Goal: Task Accomplishment & Management: Manage account settings

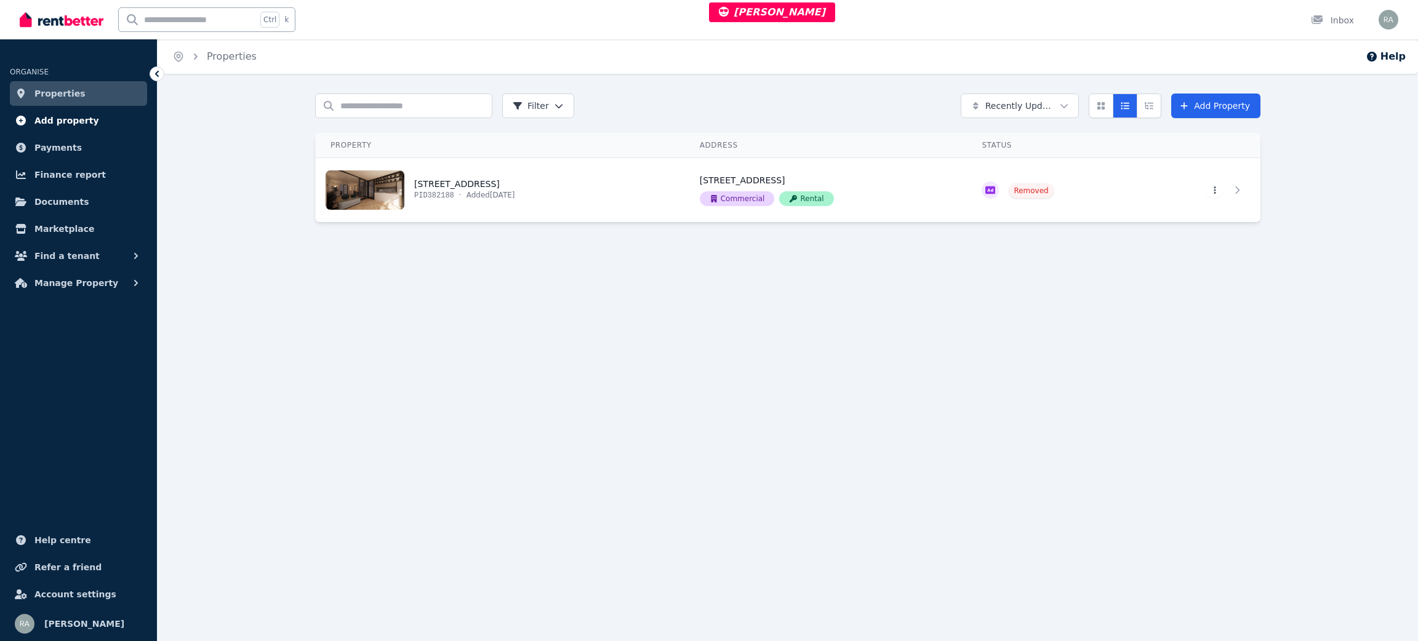
click at [53, 122] on span "Add property" at bounding box center [66, 120] width 65 height 15
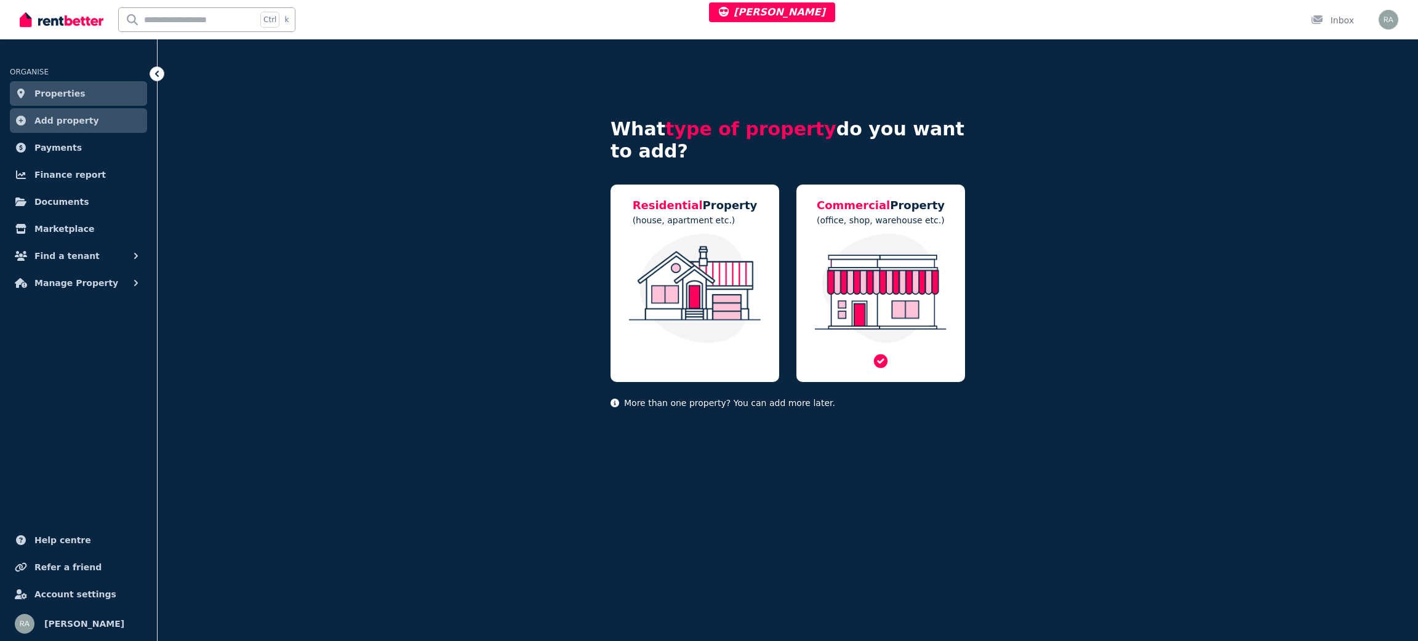
click at [907, 309] on img at bounding box center [880, 289] width 144 height 110
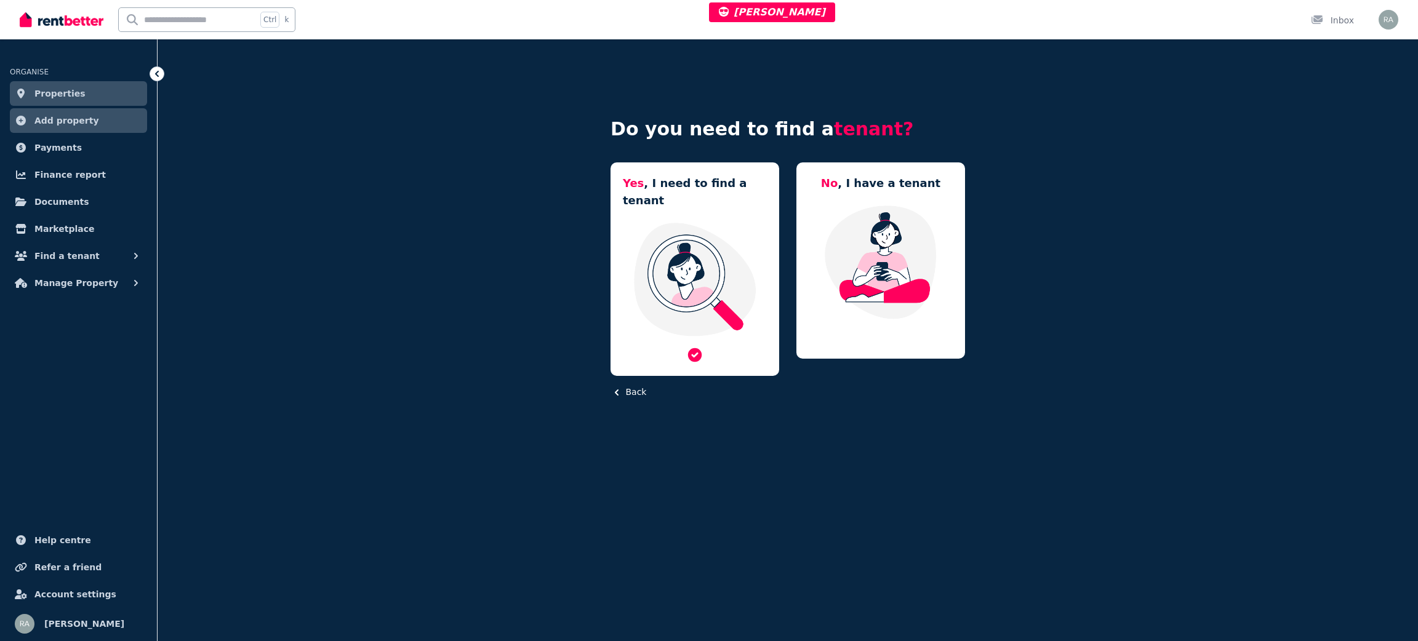
click at [732, 235] on img at bounding box center [695, 279] width 144 height 116
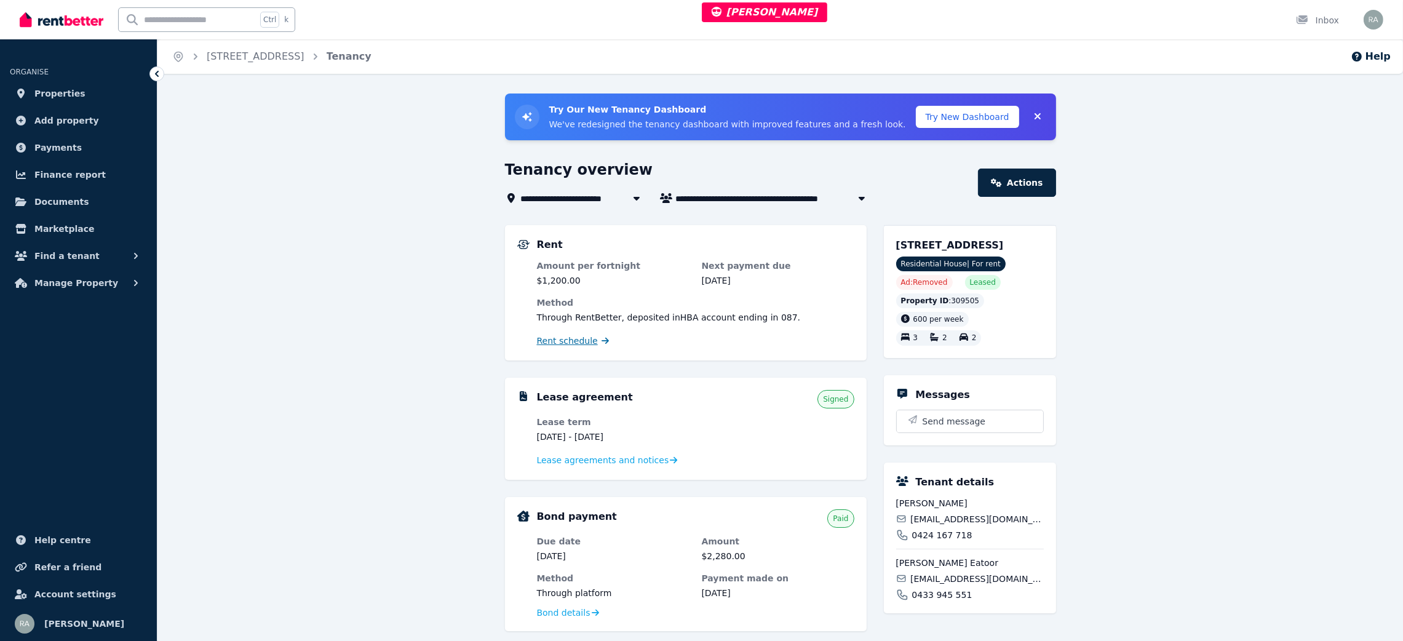
click at [572, 337] on span "Rent schedule" at bounding box center [567, 341] width 61 height 12
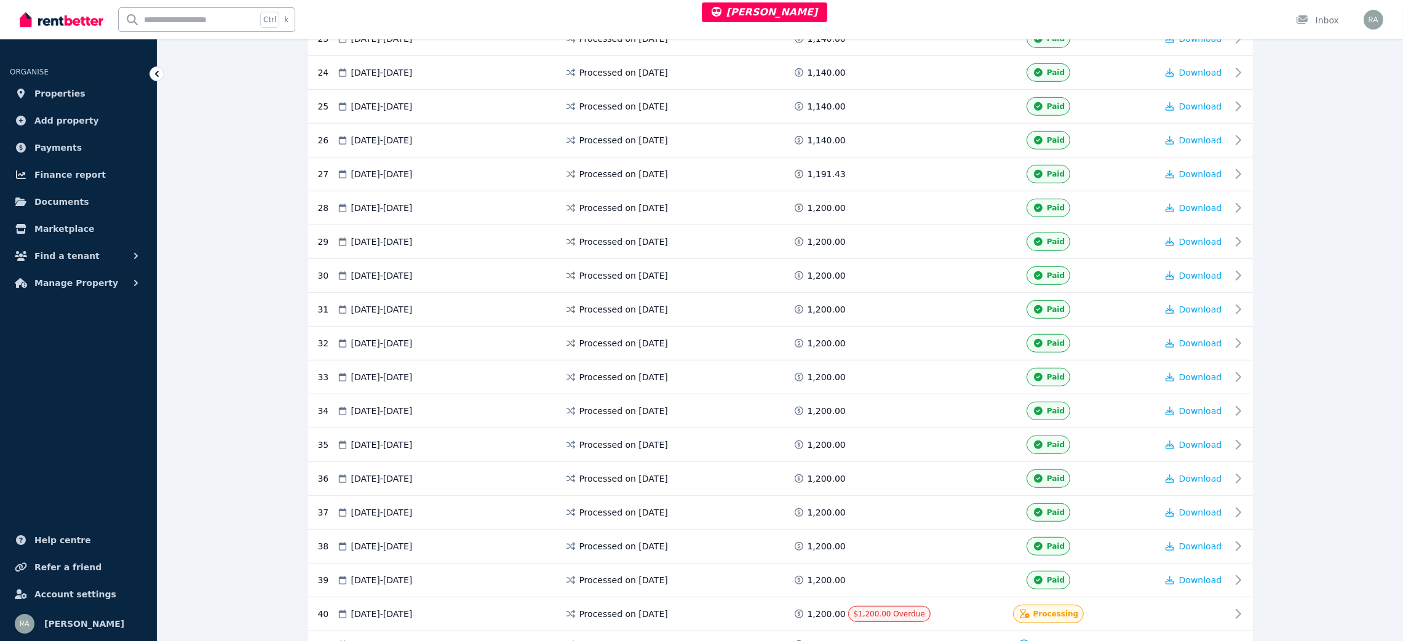
scroll to position [1292, 0]
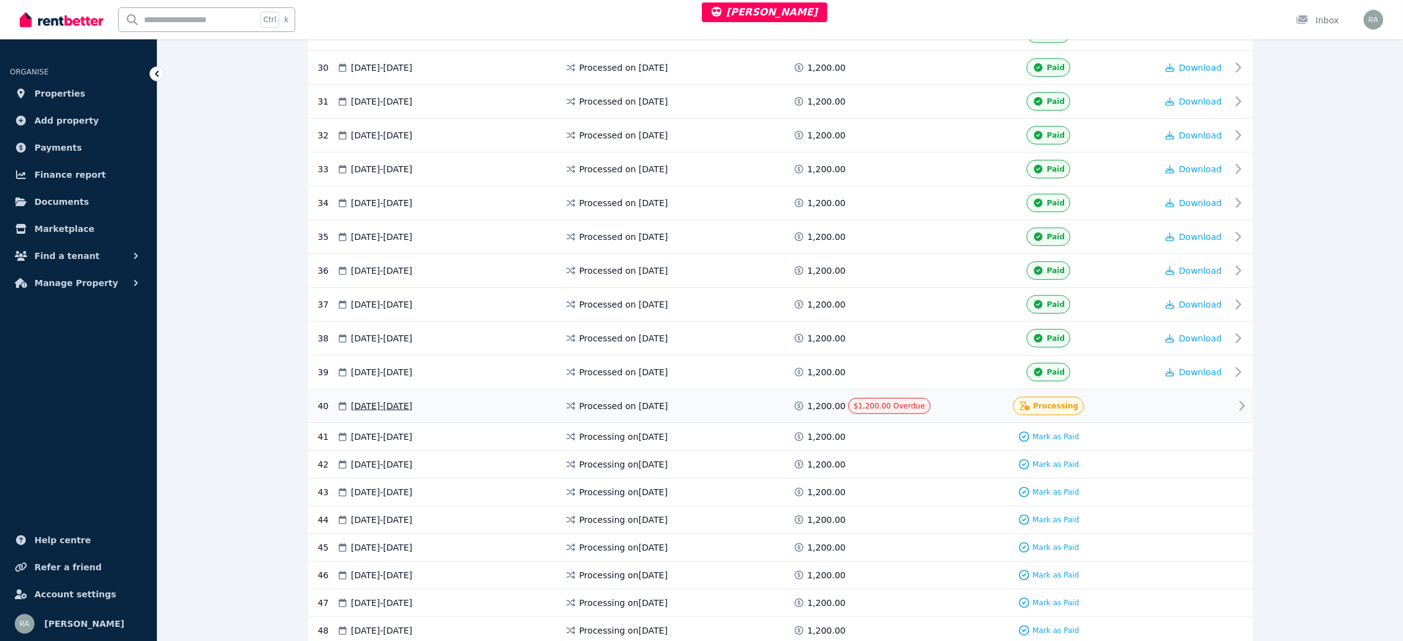
click at [1165, 415] on div at bounding box center [1194, 406] width 74 height 18
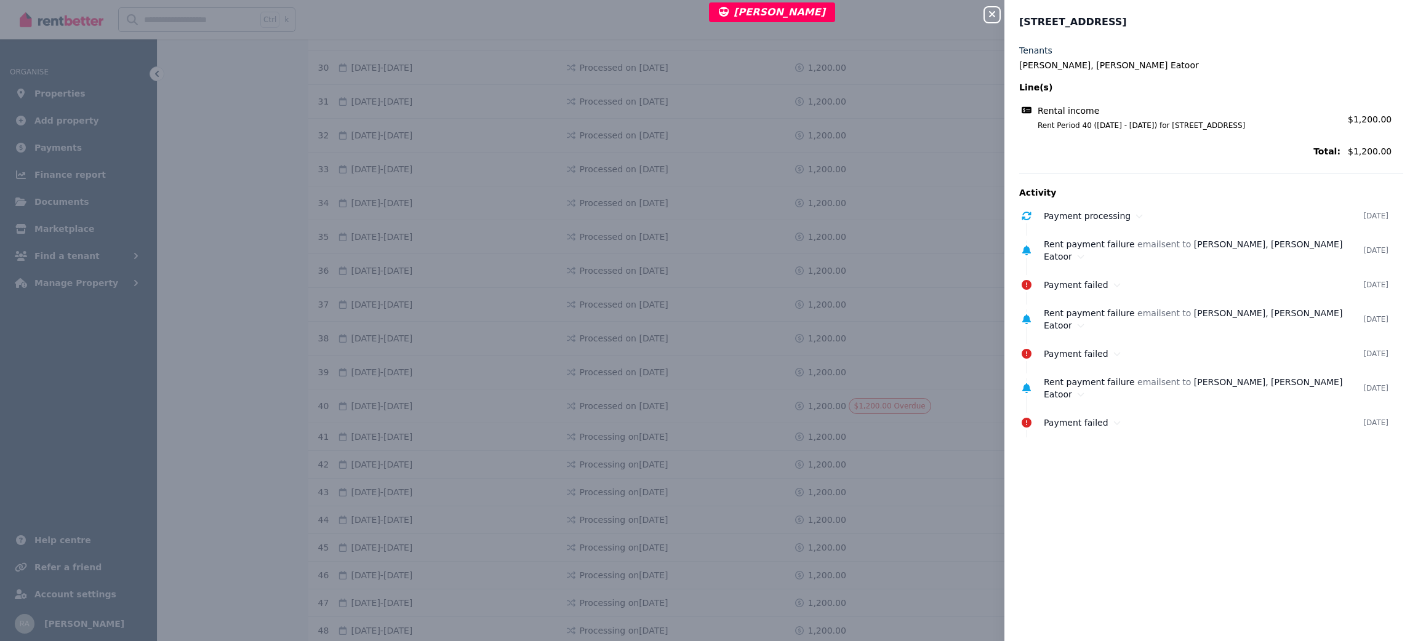
click at [998, 12] on icon "button" at bounding box center [991, 14] width 15 height 10
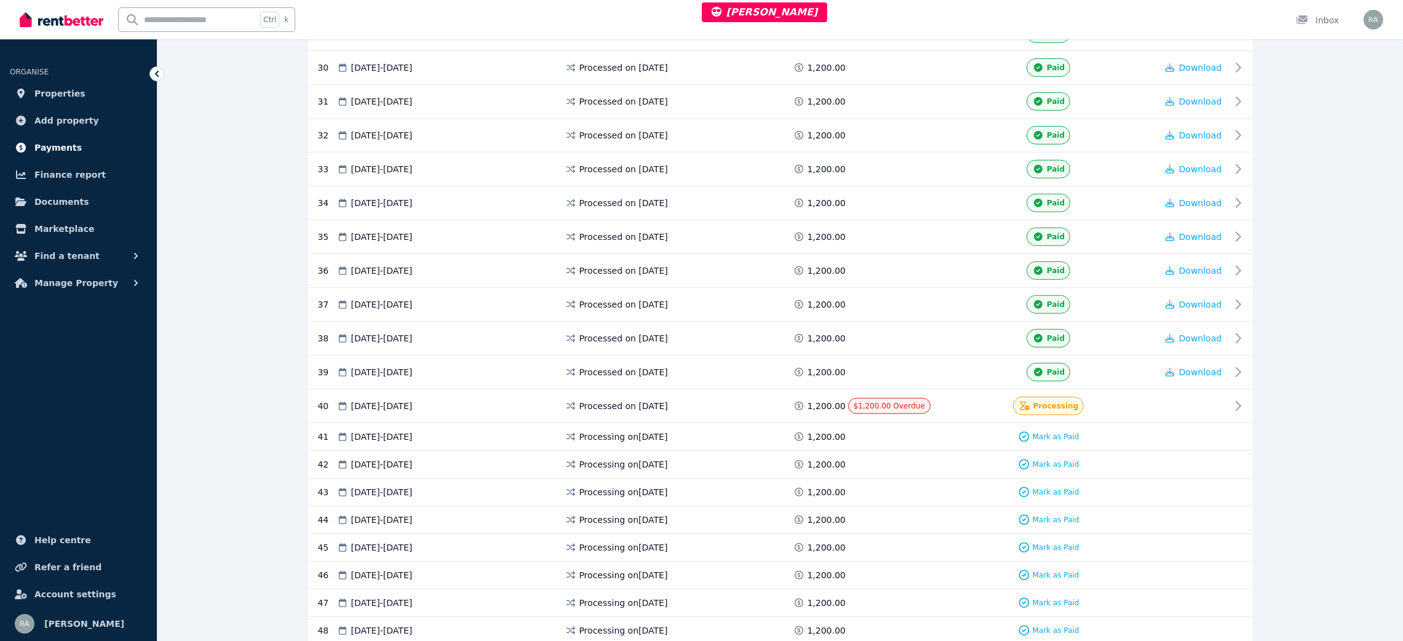
click at [71, 143] on span "Payments" at bounding box center [57, 147] width 47 height 15
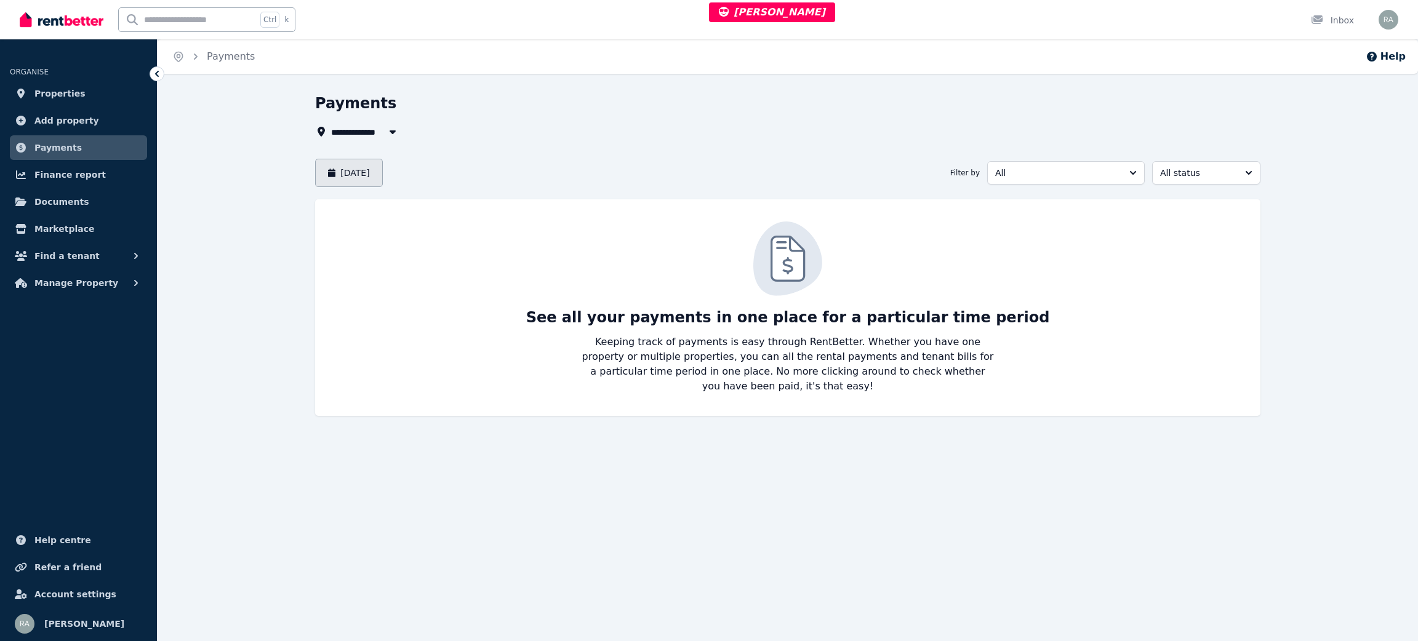
click at [383, 180] on button "September 2025" at bounding box center [349, 173] width 68 height 28
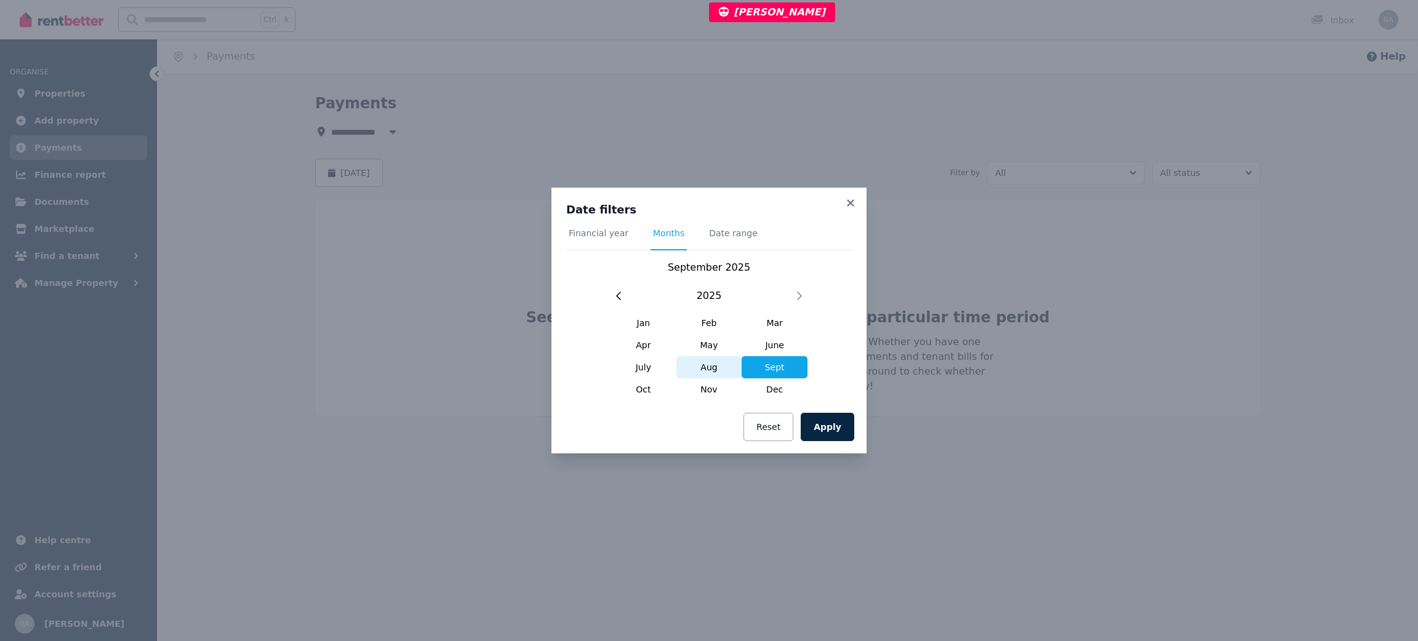
click at [708, 369] on span "Aug" at bounding box center [709, 367] width 66 height 22
click at [822, 420] on button "Apply" at bounding box center [827, 427] width 54 height 28
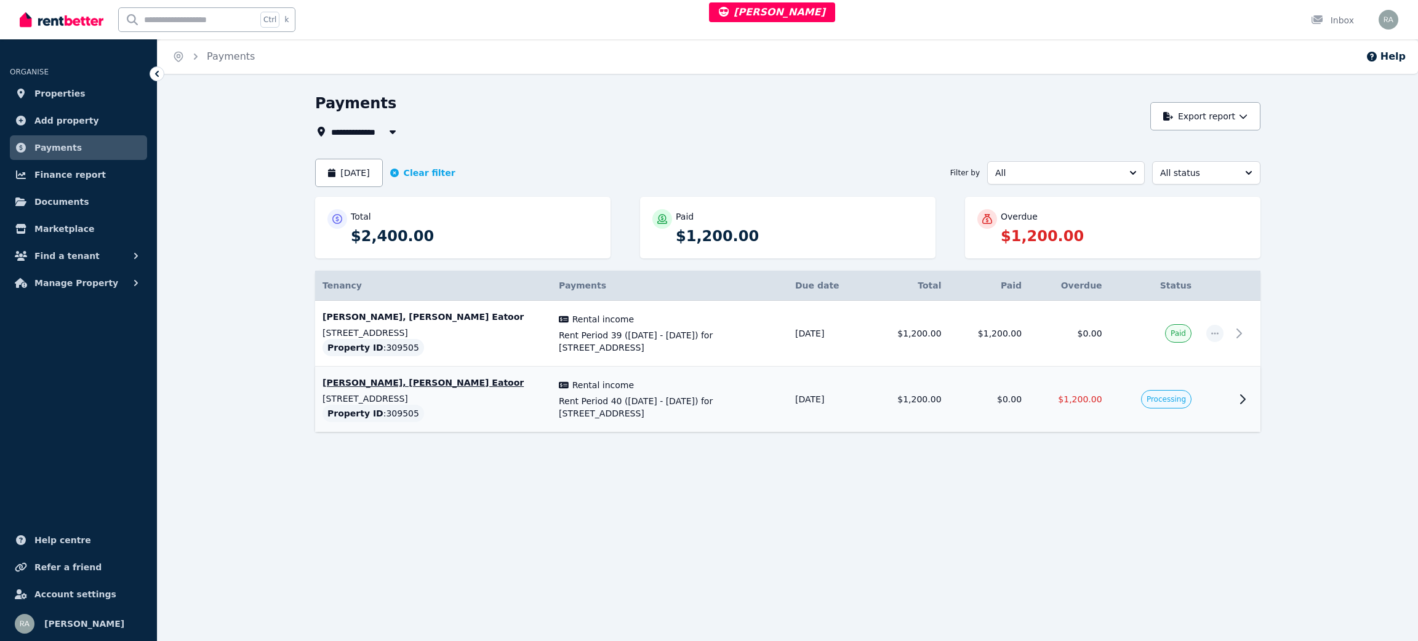
click at [1239, 404] on icon at bounding box center [1242, 399] width 15 height 15
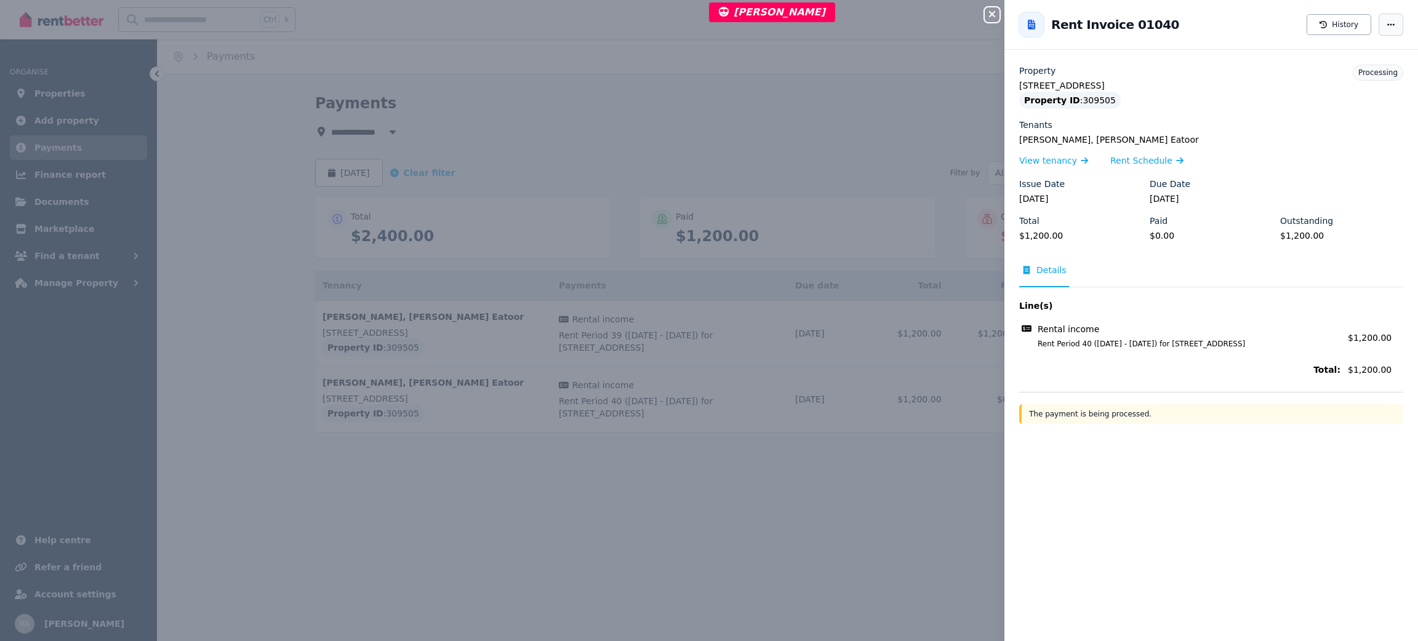
click at [1378, 30] on span "button" at bounding box center [1390, 25] width 25 height 22
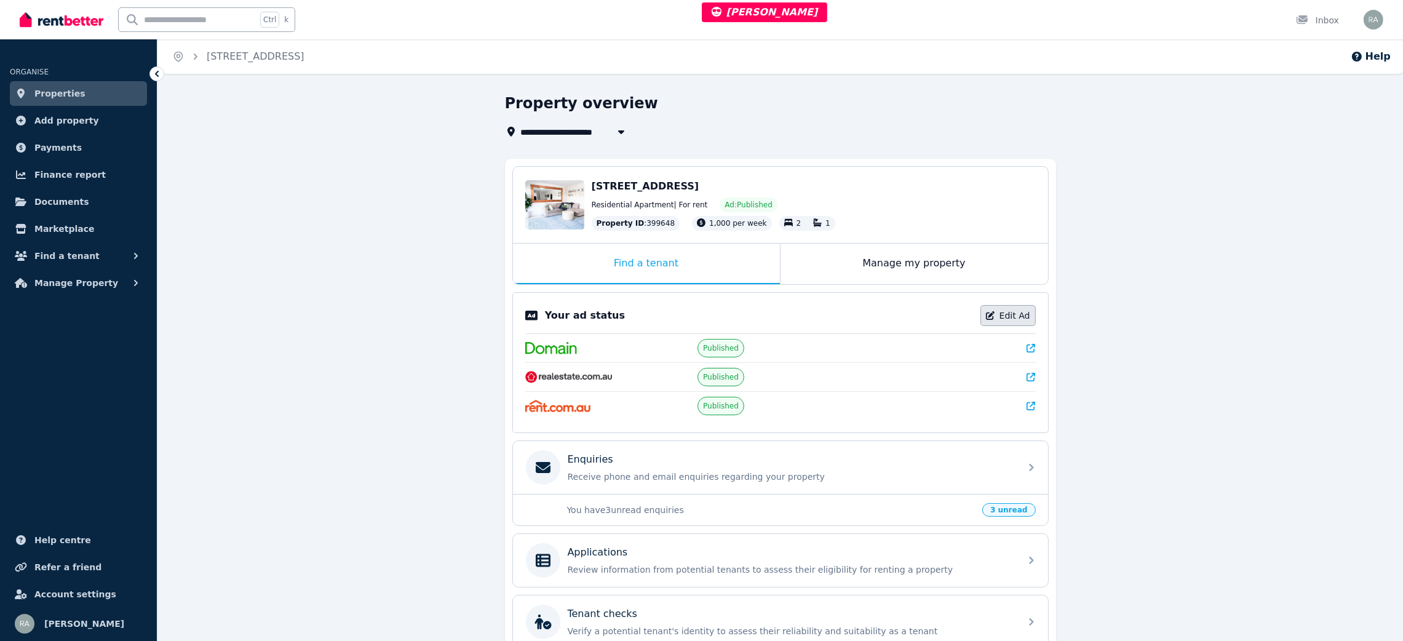
click at [992, 315] on icon at bounding box center [990, 315] width 9 height 9
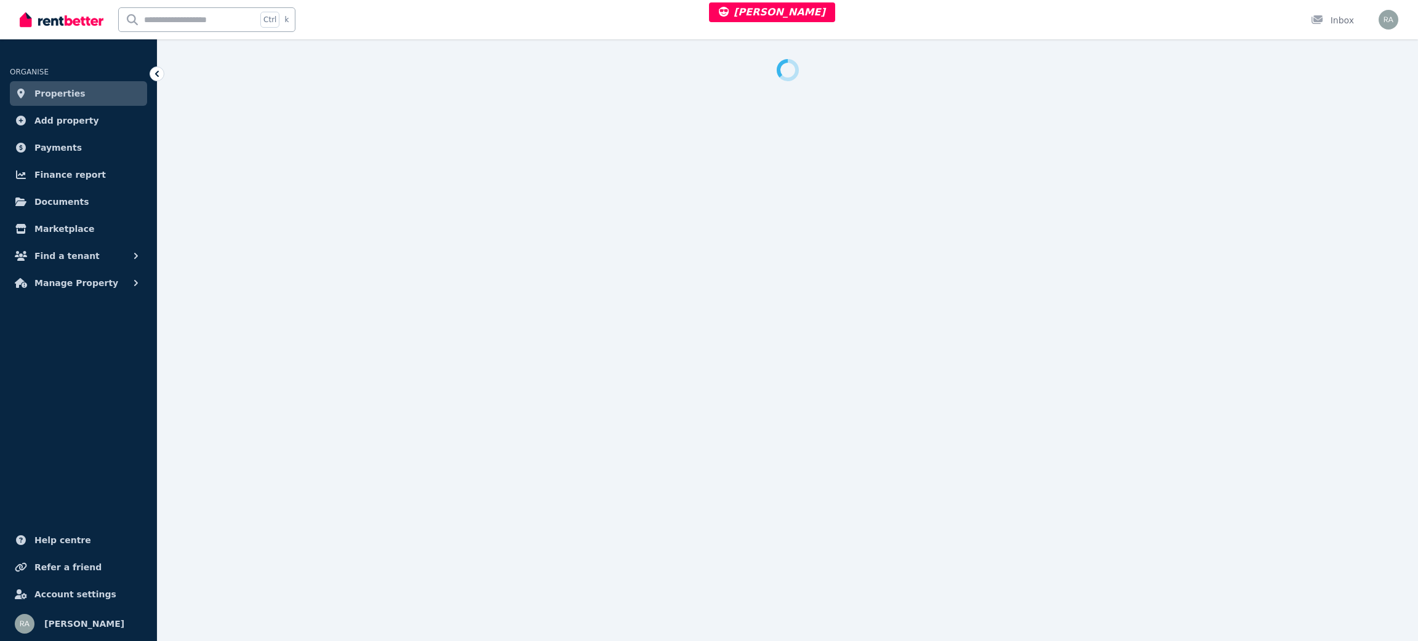
select select "***"
select select "**********"
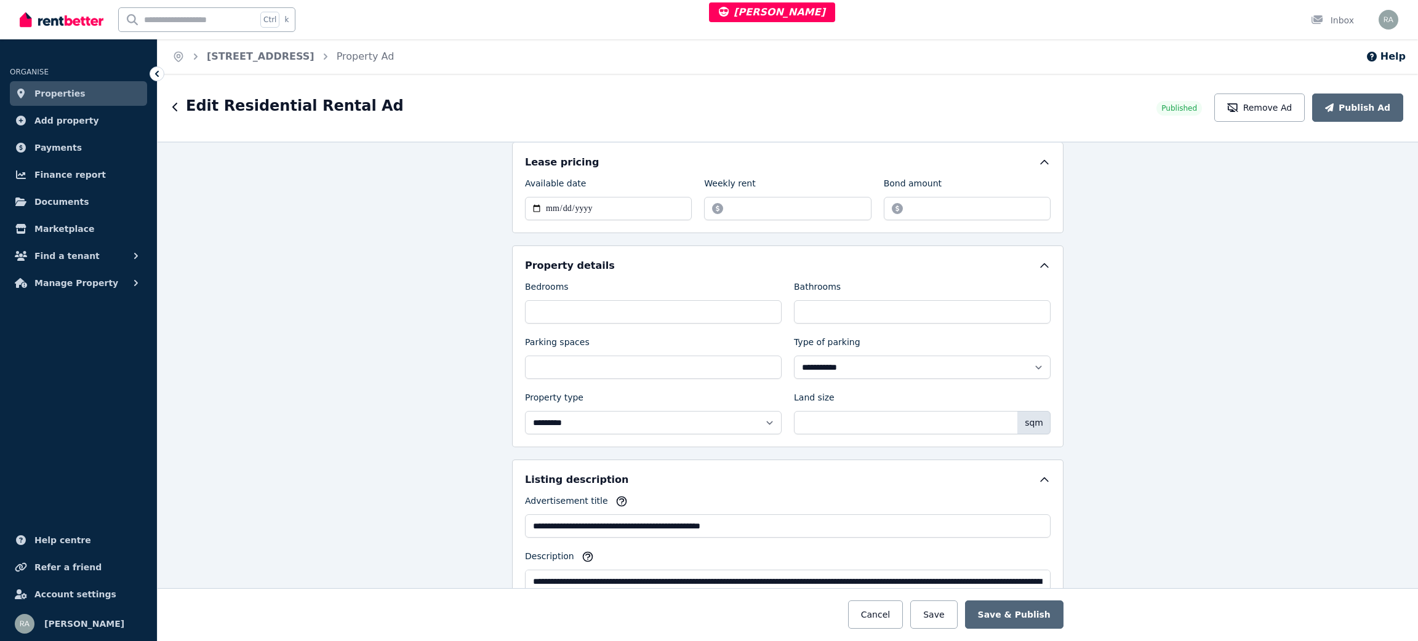
scroll to position [646, 0]
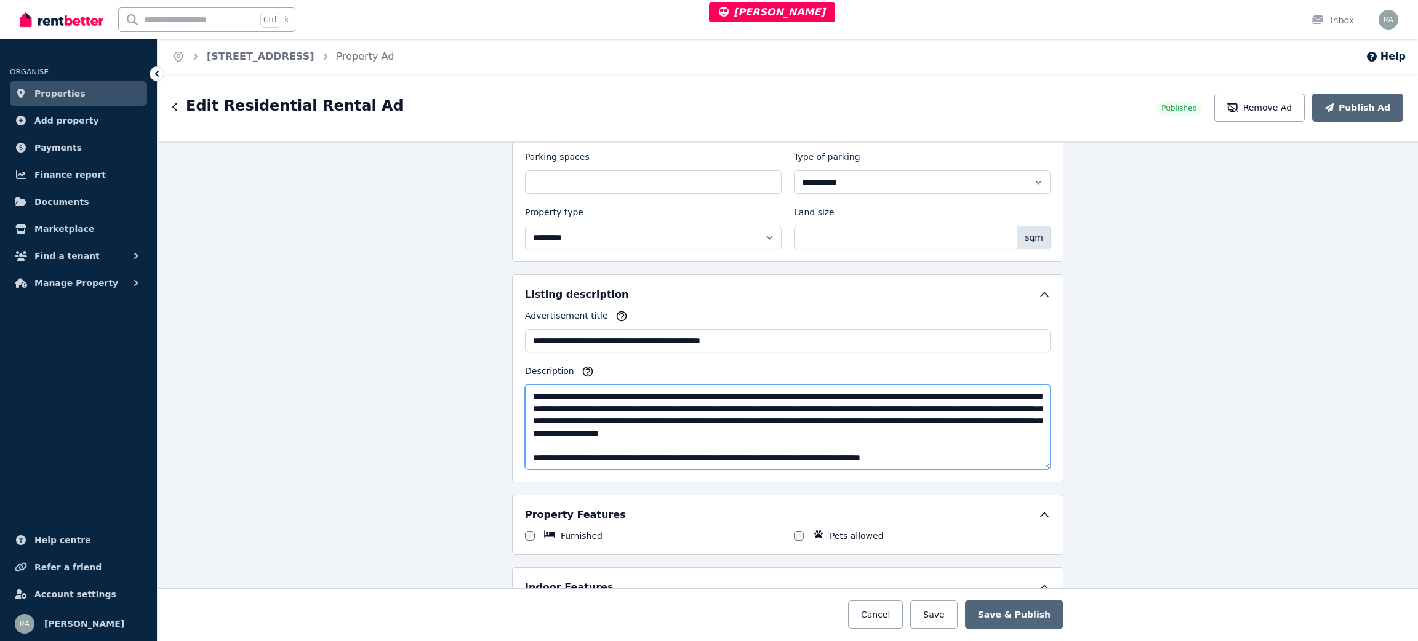
click at [1013, 432] on textarea "**********" at bounding box center [787, 427] width 525 height 85
type textarea "**********"
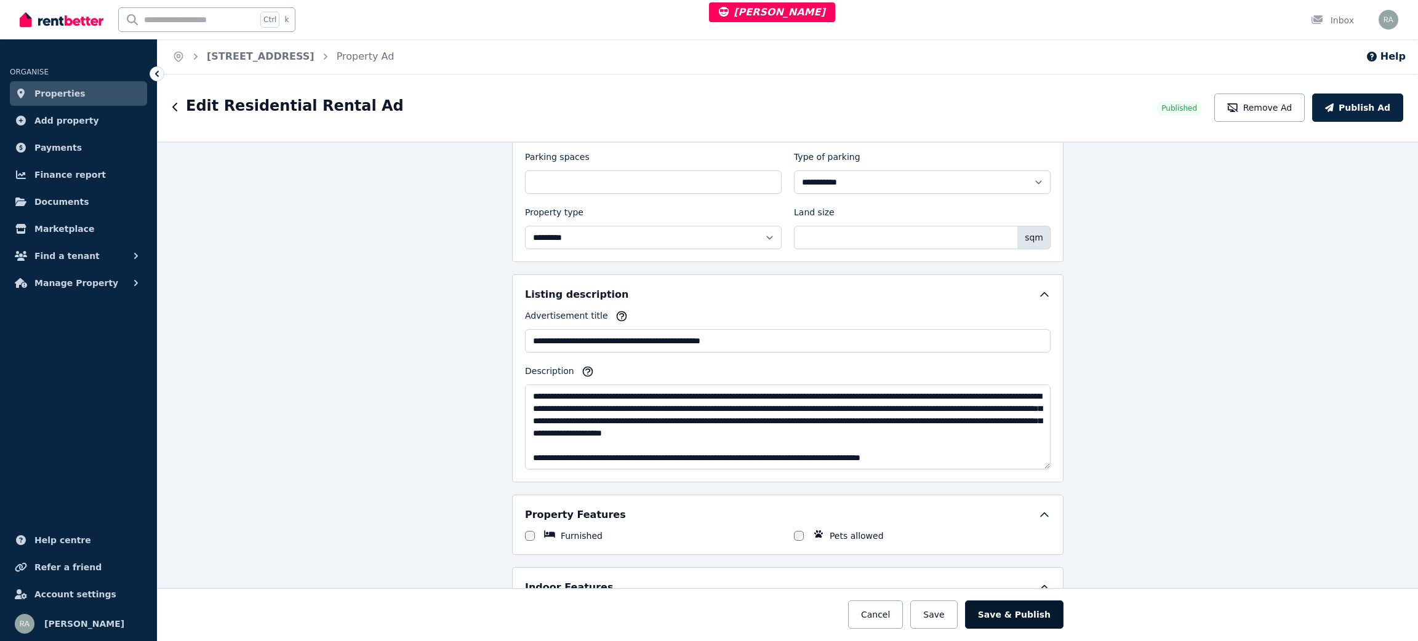
click at [991, 615] on button "Save & Publish" at bounding box center [1014, 615] width 98 height 28
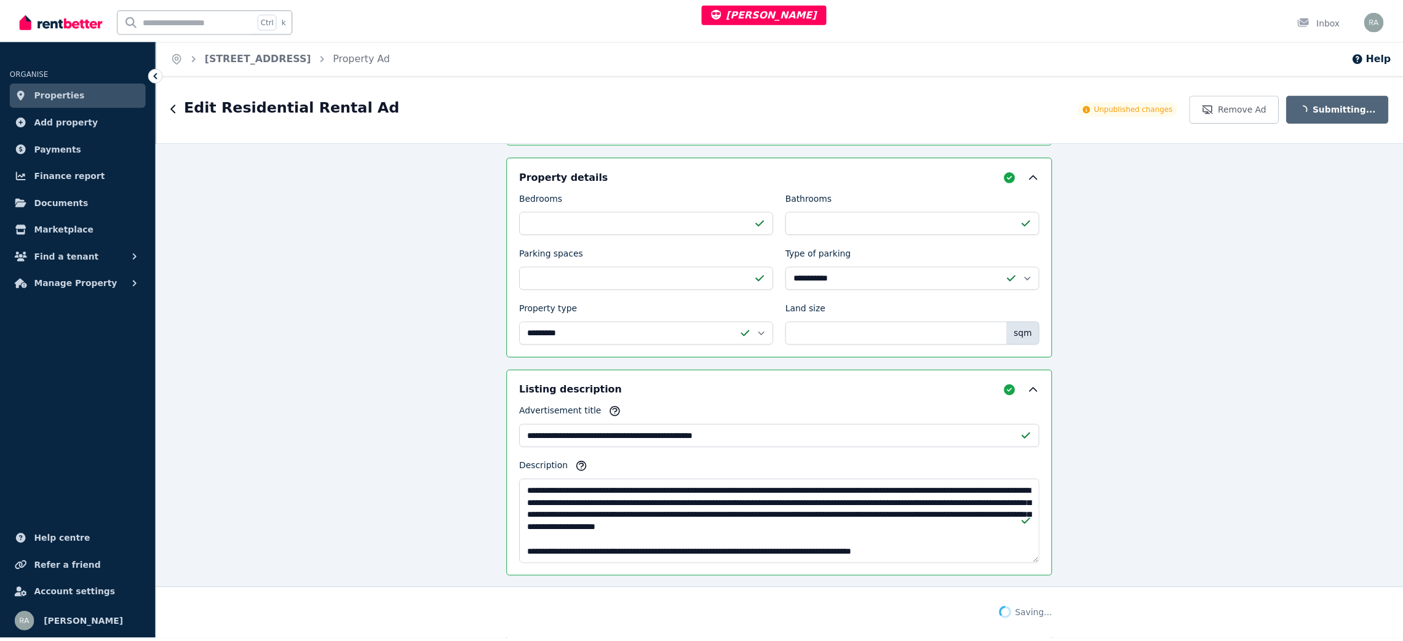
scroll to position [742, 0]
